Goal: Task Accomplishment & Management: Use online tool/utility

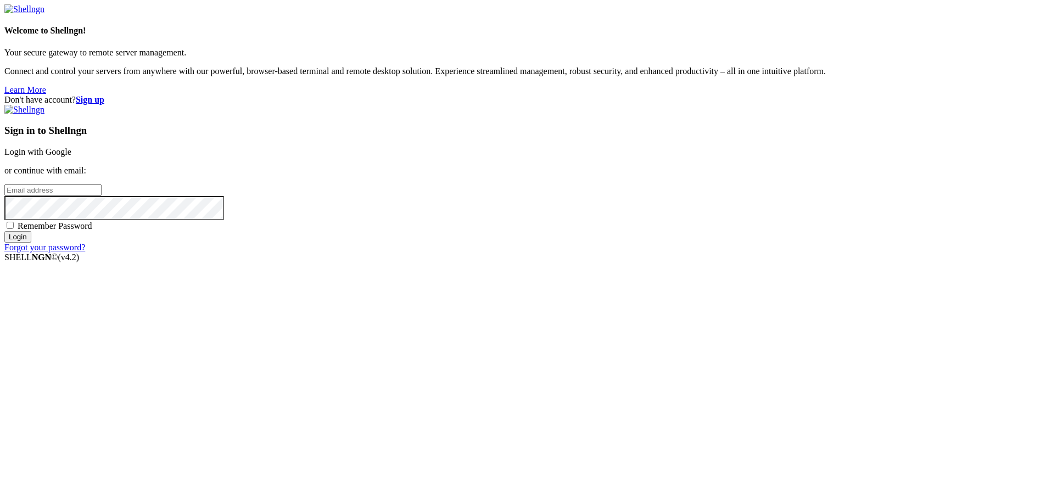
click at [71, 157] on link "Login with Google" at bounding box center [37, 151] width 67 height 9
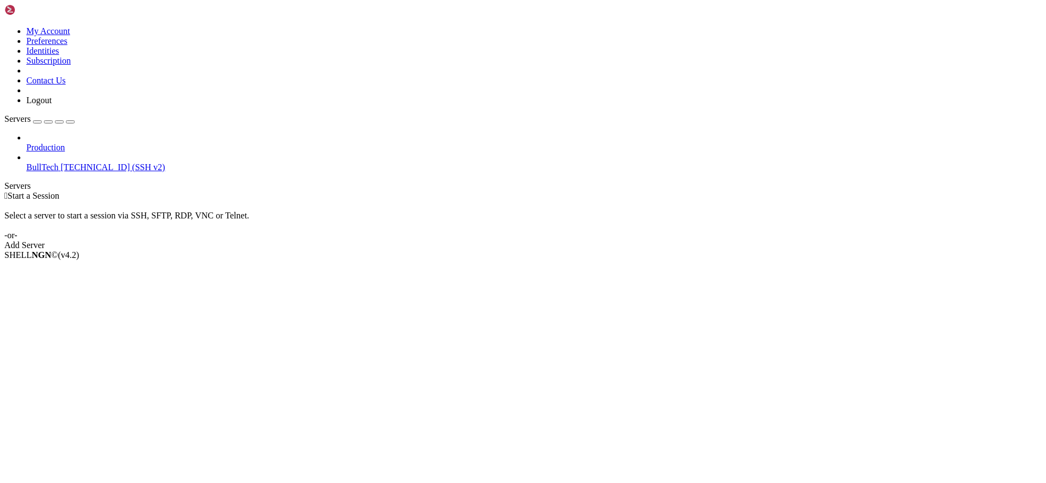
click at [58, 163] on span "BullTech" at bounding box center [42, 167] width 32 height 9
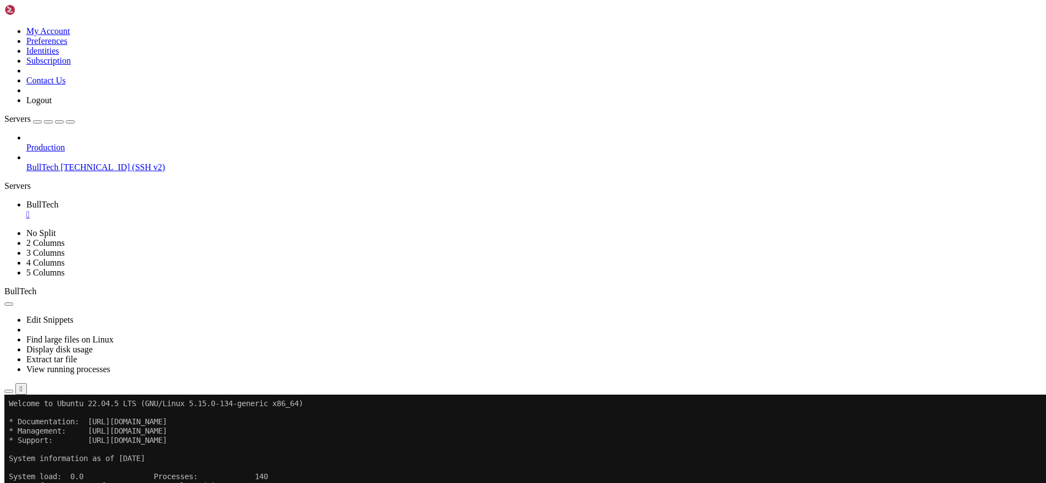
click at [9, 392] on icon "button" at bounding box center [9, 392] width 0 height 0
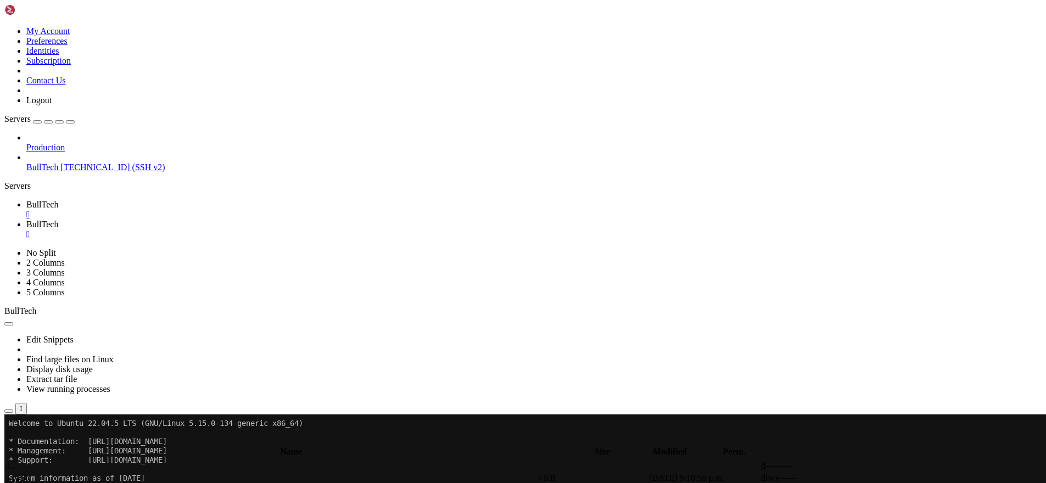
scroll to position [293, 0]
type input "/home/btmx/BullTech"
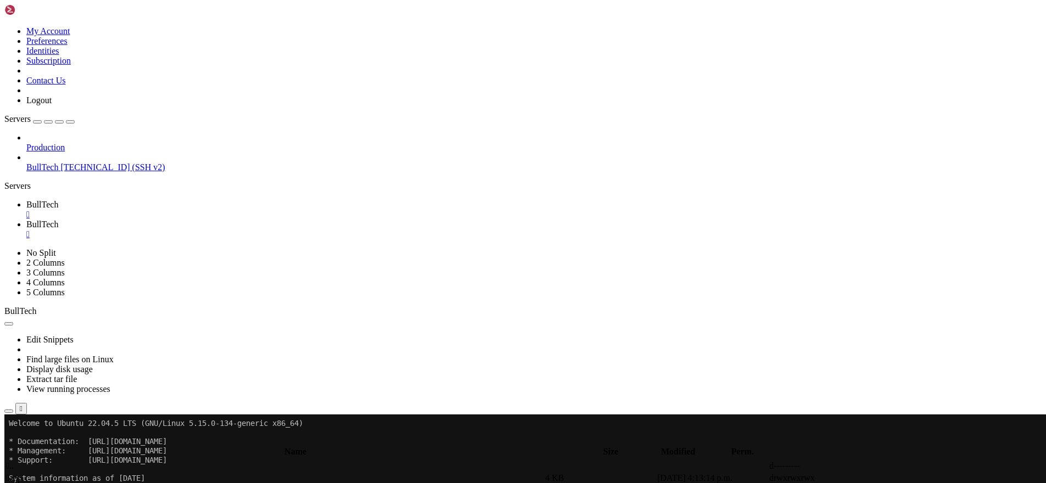
click at [58, 200] on span "BullTech" at bounding box center [42, 204] width 32 height 9
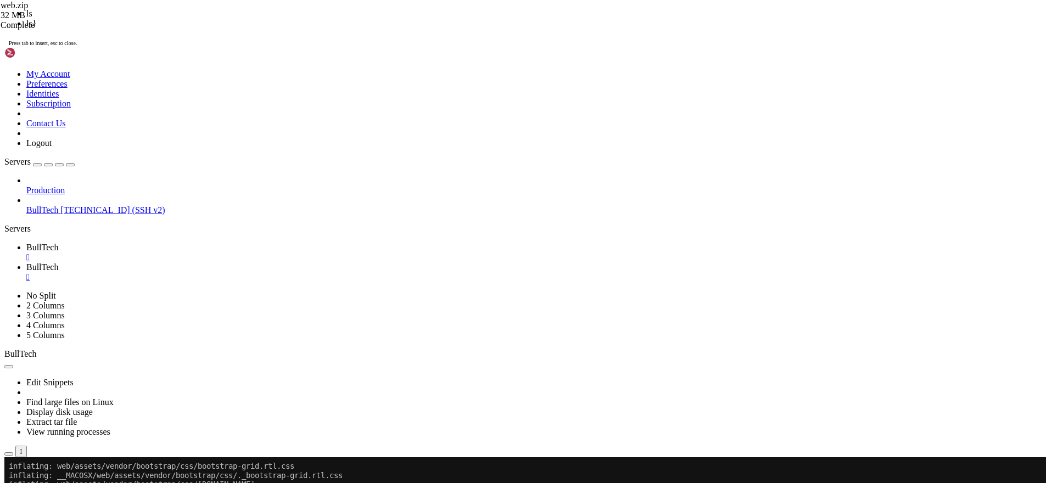
scroll to position [2731, 0]
